Goal: Find specific page/section

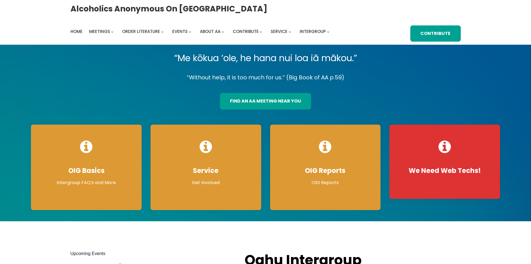
click at [254, 103] on link "find an aa meeting near you" at bounding box center [265, 101] width 91 height 16
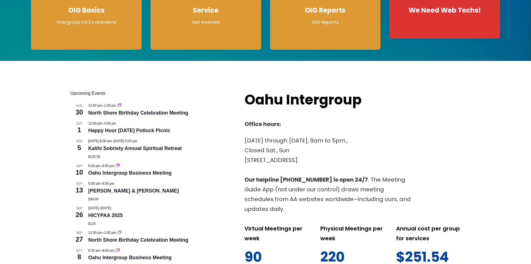
scroll to position [167, 0]
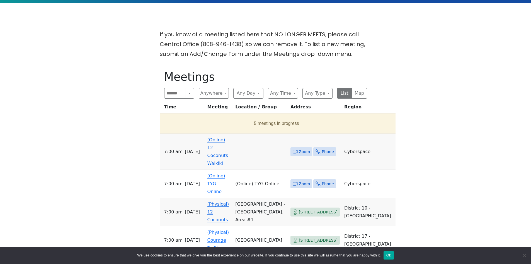
scroll to position [167, 0]
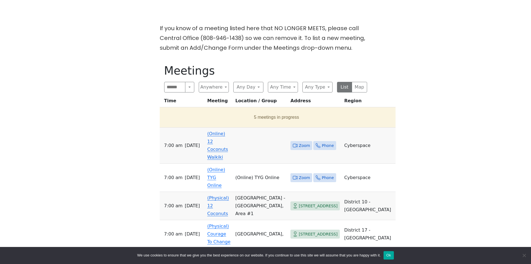
click at [211, 138] on td "(Online) 12 Coconuts Waikiki" at bounding box center [219, 145] width 28 height 36
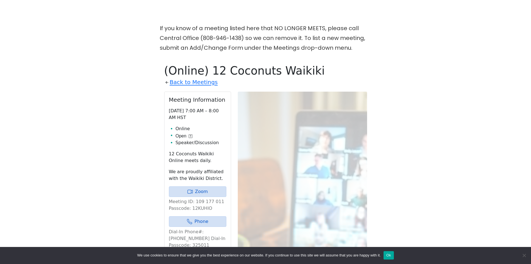
scroll to position [227, 0]
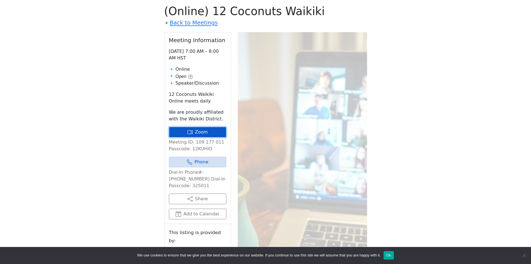
click at [193, 129] on icon at bounding box center [190, 132] width 6 height 6
